Goal: Purchase product/service

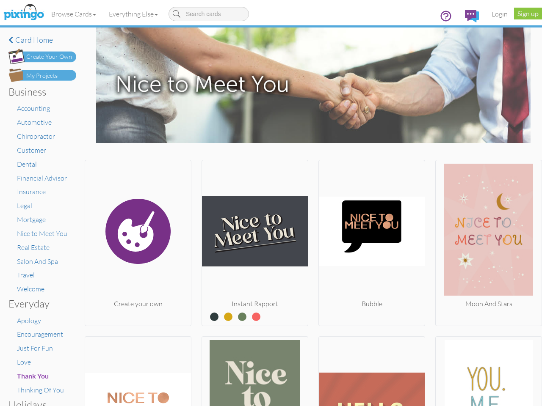
click at [271, 203] on img at bounding box center [255, 231] width 106 height 135
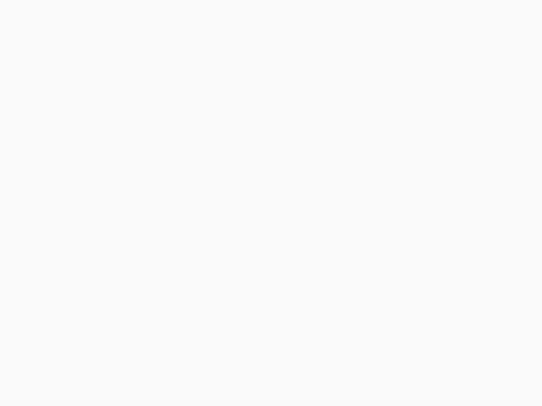
click at [74, 14] on body at bounding box center [271, 203] width 542 height 406
click at [135, 14] on body at bounding box center [271, 203] width 542 height 406
click at [137, 241] on body at bounding box center [271, 203] width 542 height 406
click at [252, 241] on body at bounding box center [271, 203] width 542 height 406
click at [367, 241] on body at bounding box center [271, 203] width 542 height 406
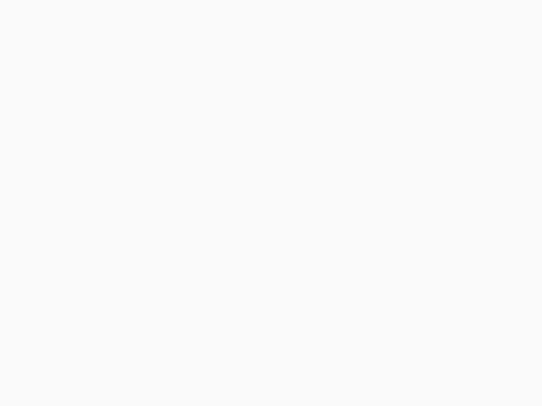
click at [482, 241] on body at bounding box center [271, 203] width 542 height 406
click at [137, 370] on body at bounding box center [271, 203] width 542 height 406
click at [252, 370] on body at bounding box center [271, 203] width 542 height 406
click at [367, 370] on body at bounding box center [271, 203] width 542 height 406
